Goal: Transaction & Acquisition: Purchase product/service

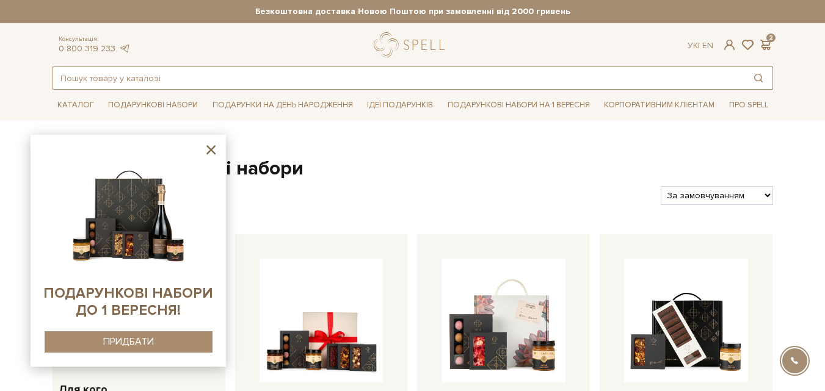
click at [163, 74] on input "text" at bounding box center [398, 78] width 691 height 22
click at [107, 209] on img at bounding box center [128, 211] width 125 height 125
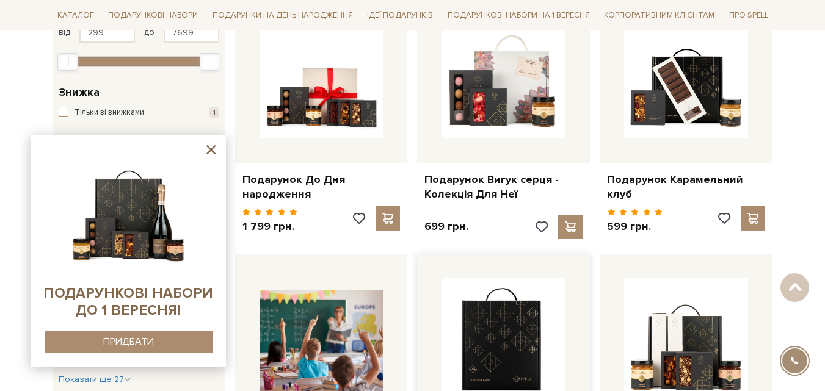
scroll to position [122, 0]
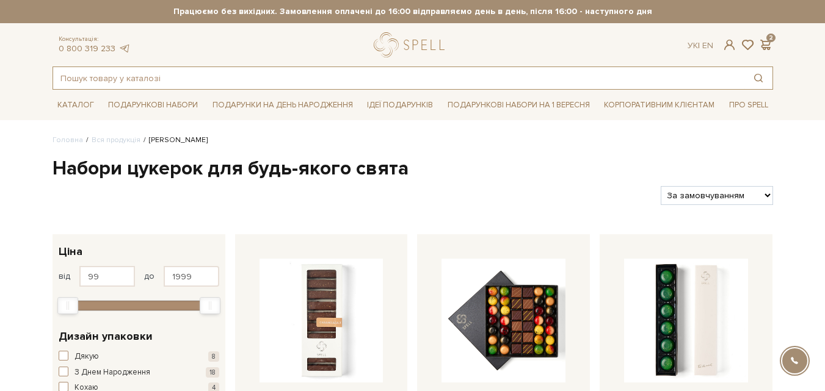
click at [167, 78] on input "text" at bounding box center [398, 78] width 691 height 22
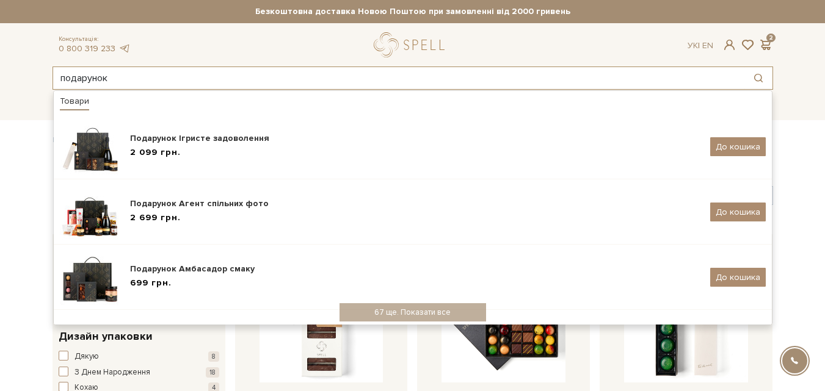
drag, startPoint x: 89, startPoint y: 81, endPoint x: 0, endPoint y: 91, distance: 89.6
paste input "абір Свято без приводу"
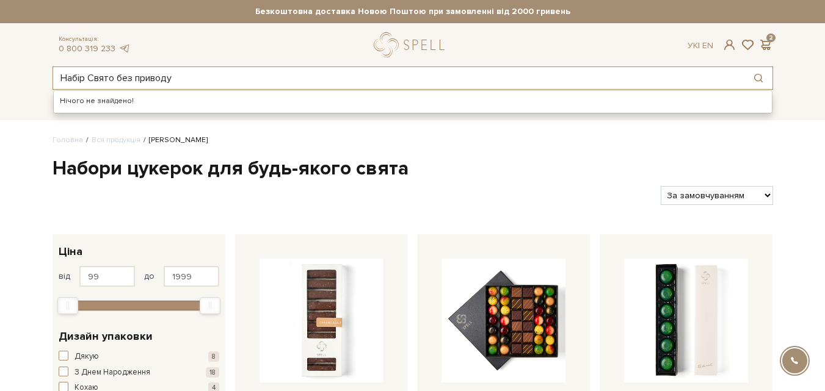
type input "Набір Свято без приводу"
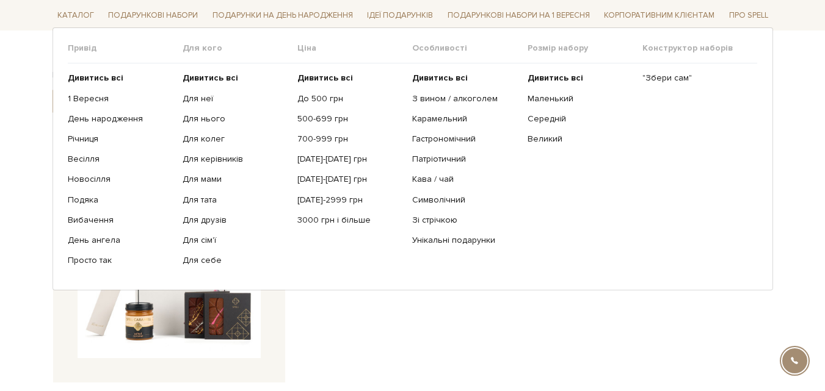
scroll to position [183, 0]
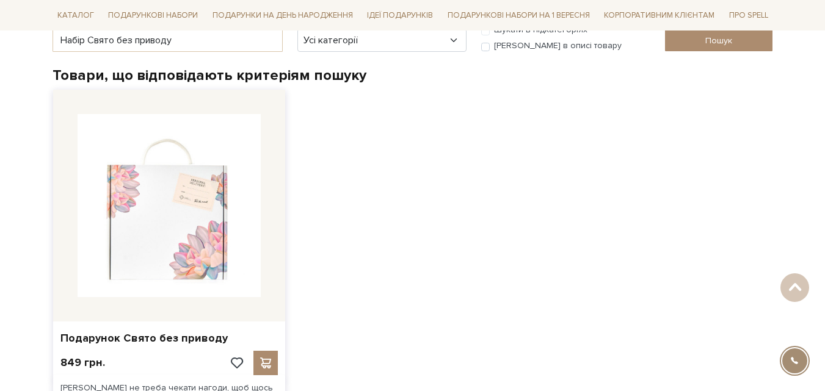
click at [184, 234] on img at bounding box center [169, 205] width 183 height 183
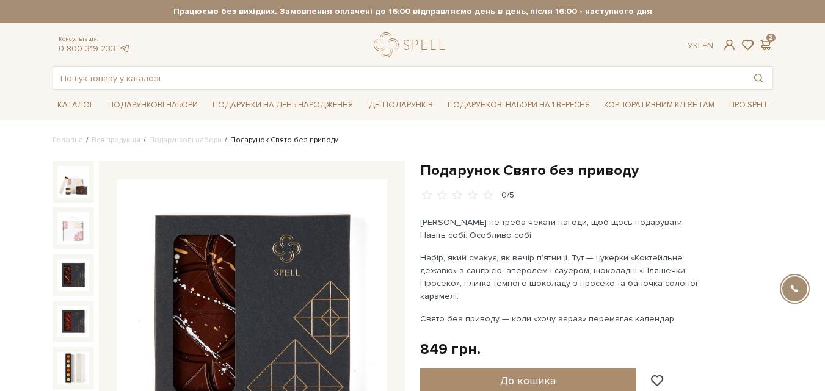
scroll to position [61, 0]
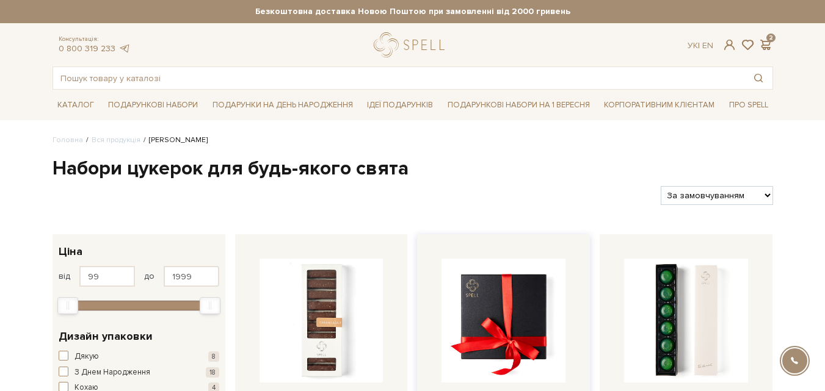
click at [504, 325] on img at bounding box center [503, 321] width 124 height 124
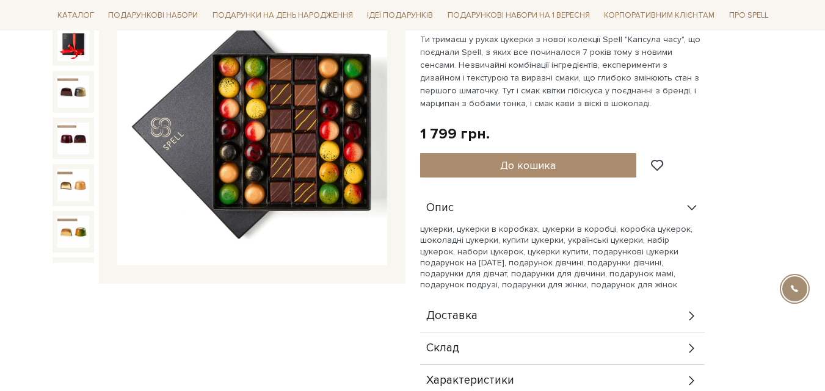
scroll to position [122, 0]
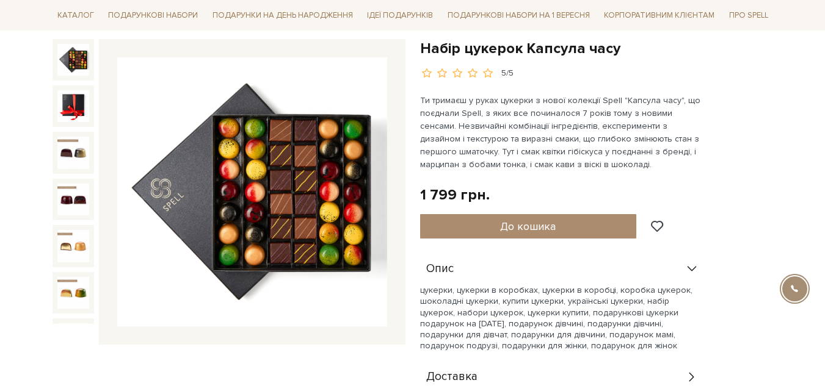
click at [71, 52] on img at bounding box center [73, 60] width 32 height 32
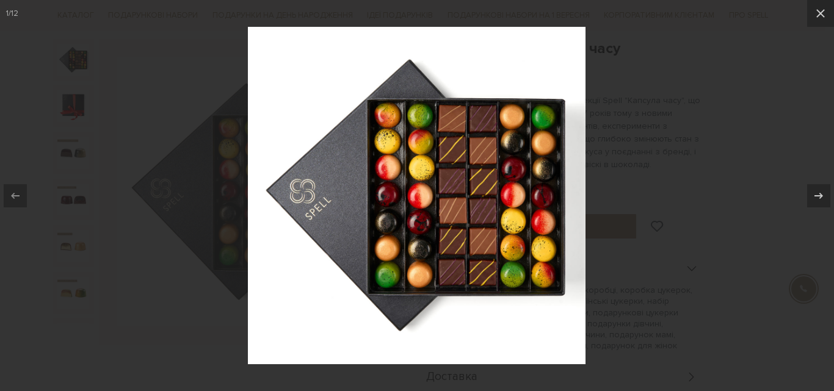
click at [655, 238] on div at bounding box center [417, 195] width 834 height 391
